Goal: Use online tool/utility: Utilize a website feature to perform a specific function

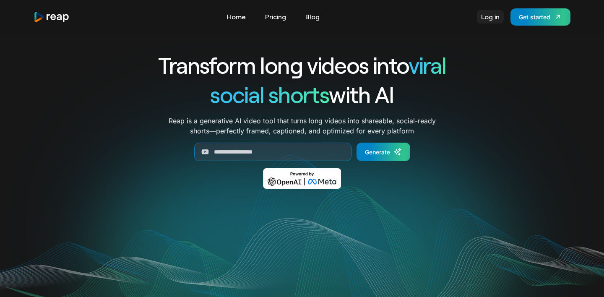
click at [487, 19] on link "Log in" at bounding box center [490, 16] width 27 height 13
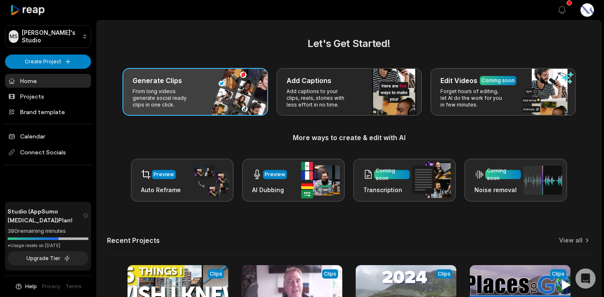
click at [176, 90] on p "From long videos generate social ready clips in one click." at bounding box center [165, 98] width 65 height 20
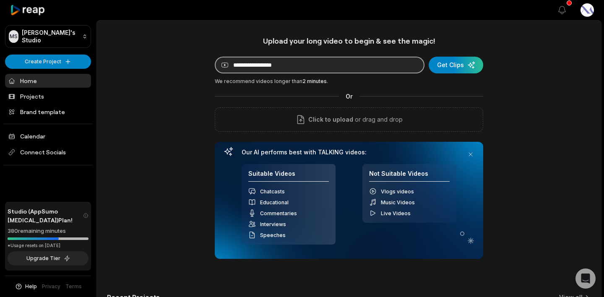
click at [370, 64] on input at bounding box center [320, 65] width 210 height 17
paste input "**********"
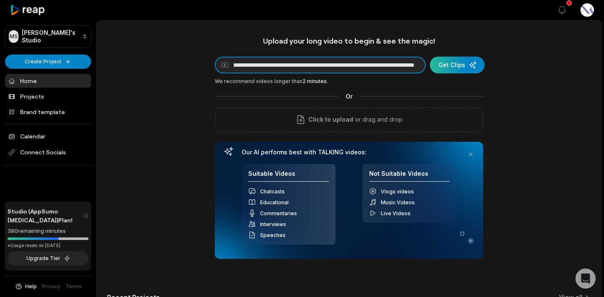
type input "**********"
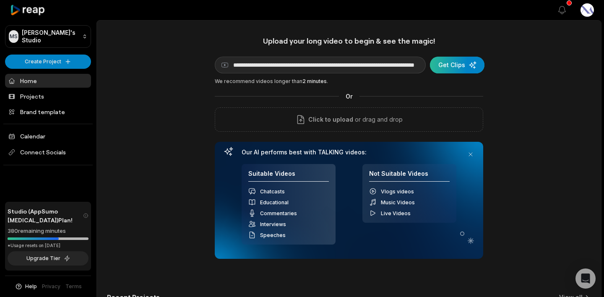
scroll to position [0, 0]
click at [454, 70] on div "submit" at bounding box center [457, 65] width 55 height 17
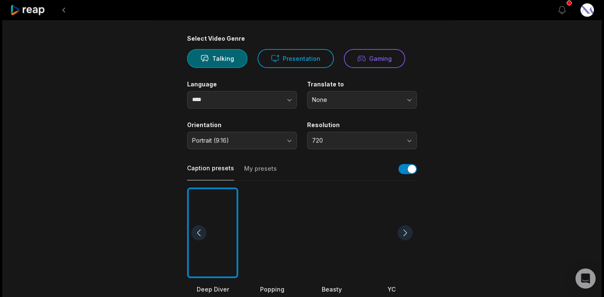
scroll to position [63, 0]
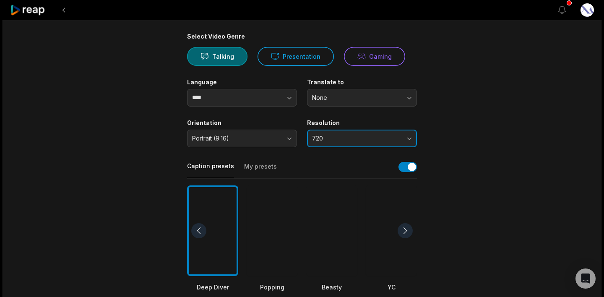
click at [385, 130] on button "720" at bounding box center [362, 139] width 110 height 18
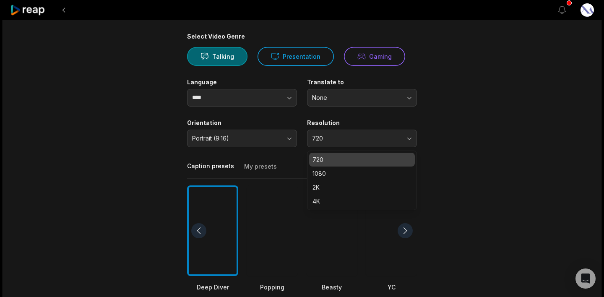
click at [380, 169] on p "1080" at bounding box center [362, 173] width 99 height 9
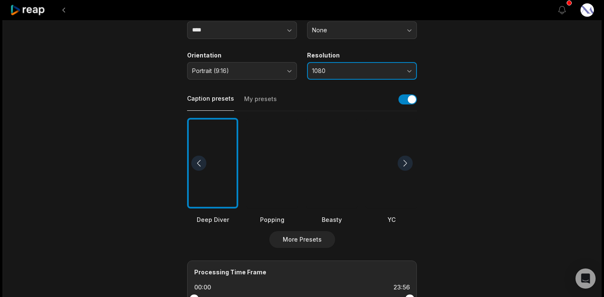
scroll to position [136, 0]
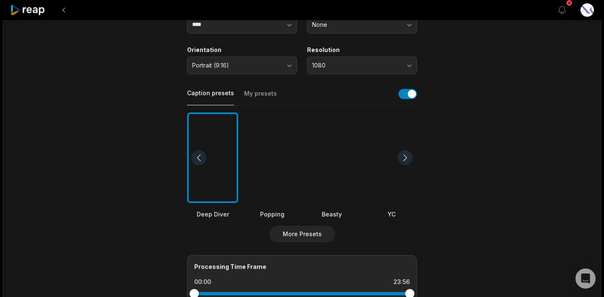
click at [278, 190] on div at bounding box center [272, 157] width 51 height 91
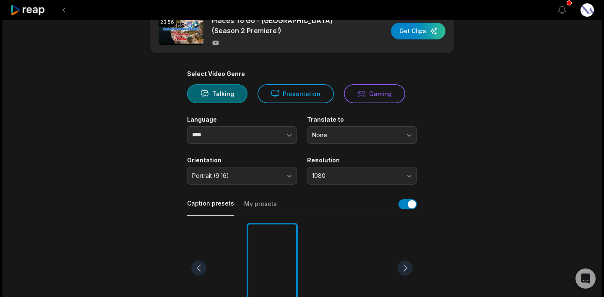
scroll to position [0, 0]
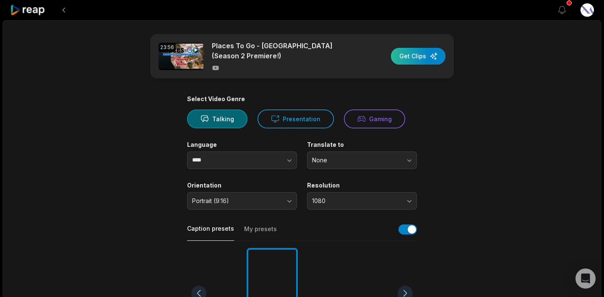
click at [415, 51] on div "button" at bounding box center [418, 56] width 55 height 17
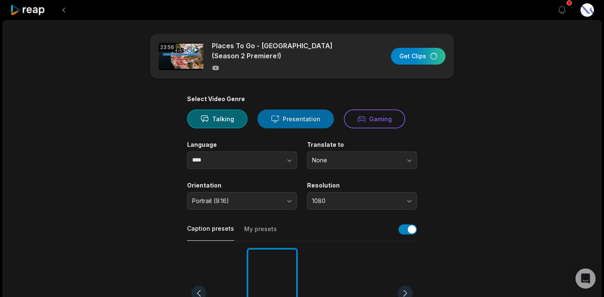
click at [292, 121] on button "Presentation" at bounding box center [296, 119] width 76 height 19
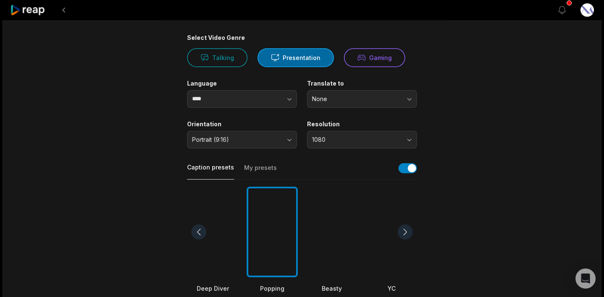
scroll to position [65, 0]
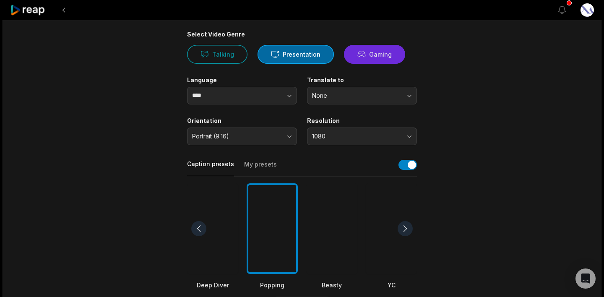
click at [358, 54] on icon at bounding box center [362, 54] width 8 height 9
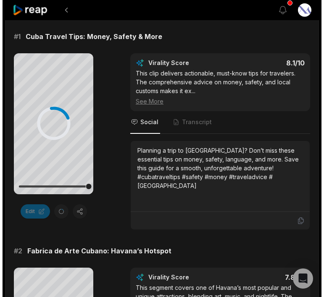
scroll to position [135, 0]
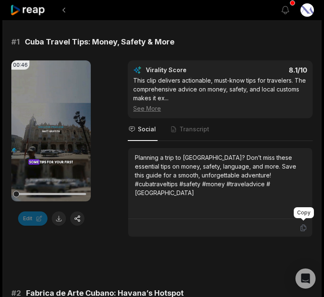
click at [303, 226] on icon at bounding box center [302, 228] width 5 height 6
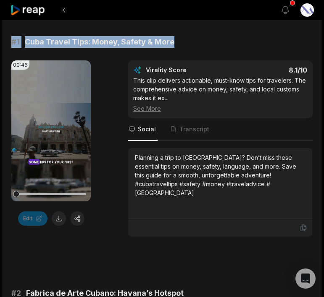
drag, startPoint x: 10, startPoint y: 39, endPoint x: 172, endPoint y: 39, distance: 161.1
copy div "# 1 Cuba Travel Tips: Money, Safety & More"
click at [58, 219] on button at bounding box center [59, 219] width 14 height 14
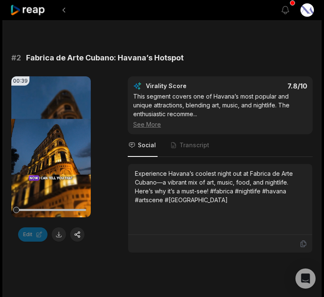
scroll to position [397, 0]
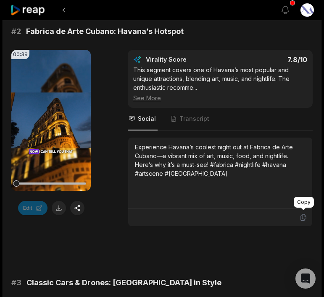
click at [303, 217] on icon at bounding box center [303, 218] width 8 height 8
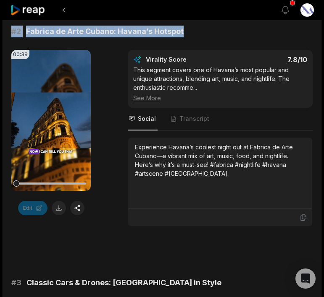
drag, startPoint x: 11, startPoint y: 27, endPoint x: 185, endPoint y: 29, distance: 174.2
click at [185, 29] on div "# 2 Fabrica de Arte Cubano: Havana’s Hotspot" at bounding box center [161, 32] width 301 height 12
copy div "# 2 Fabrica de Arte Cubano: Havana’s Hotspot"
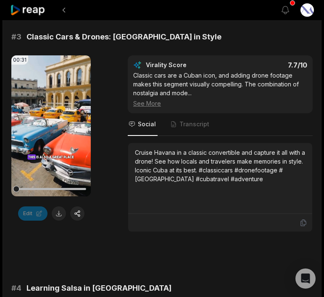
scroll to position [643, 0]
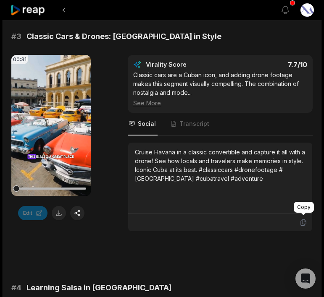
click at [303, 220] on icon at bounding box center [302, 222] width 5 height 6
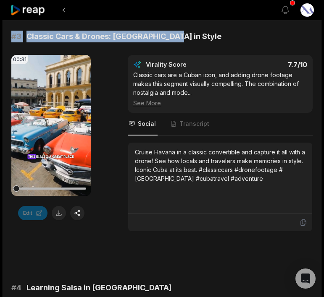
drag, startPoint x: 10, startPoint y: 33, endPoint x: 170, endPoint y: 32, distance: 159.1
copy div "# 3 Classic Cars & Drones: Havana in Style"
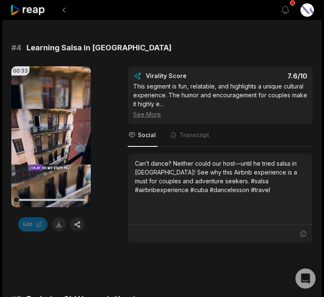
scroll to position [884, 0]
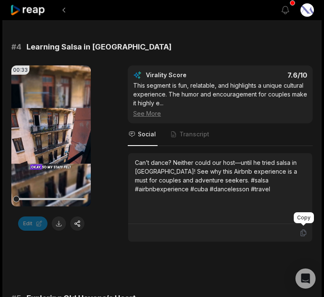
click at [302, 230] on icon at bounding box center [303, 233] width 8 height 8
click at [304, 230] on icon at bounding box center [303, 233] width 8 height 8
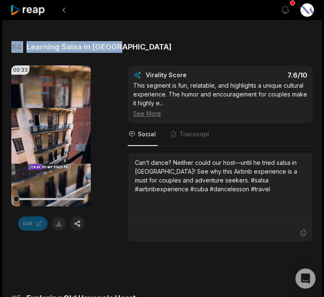
drag, startPoint x: 12, startPoint y: 43, endPoint x: 118, endPoint y: 44, distance: 106.2
click at [118, 44] on div "# 4 Learning Salsa in Havana" at bounding box center [161, 47] width 301 height 12
copy div "# 4 Learning Salsa in Havana"
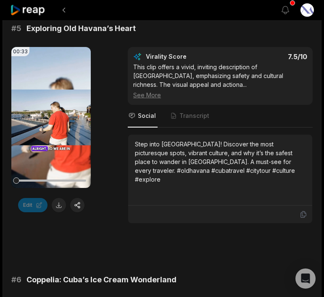
scroll to position [1157, 0]
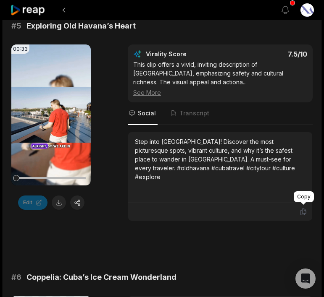
click at [303, 208] on icon at bounding box center [303, 212] width 8 height 8
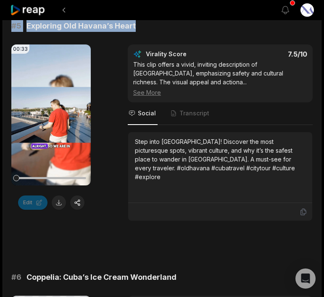
drag, startPoint x: 12, startPoint y: 24, endPoint x: 133, endPoint y: 23, distance: 120.9
click at [133, 23] on div "# 5 Exploring Old Havana’s Heart" at bounding box center [161, 26] width 301 height 12
copy div "# 5 Exploring Old Havana’s Heart"
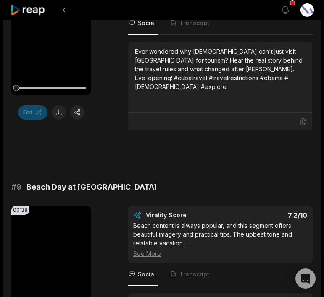
scroll to position [2418, 0]
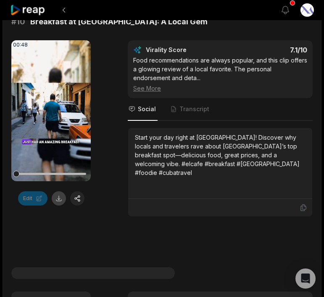
click at [57, 196] on button at bounding box center [59, 198] width 14 height 14
